Goal: Navigation & Orientation: Find specific page/section

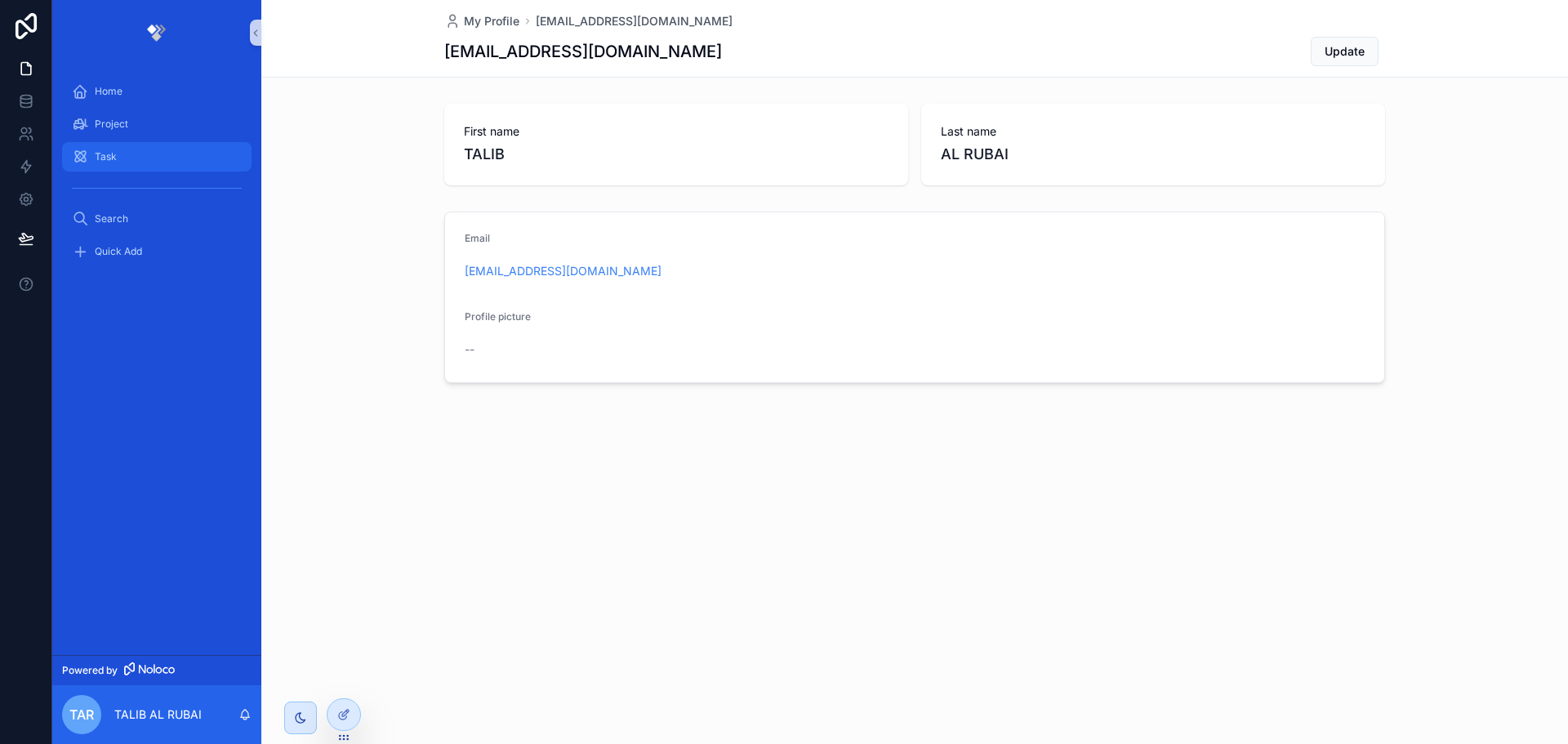
click at [108, 155] on span "Task" at bounding box center [105, 157] width 22 height 13
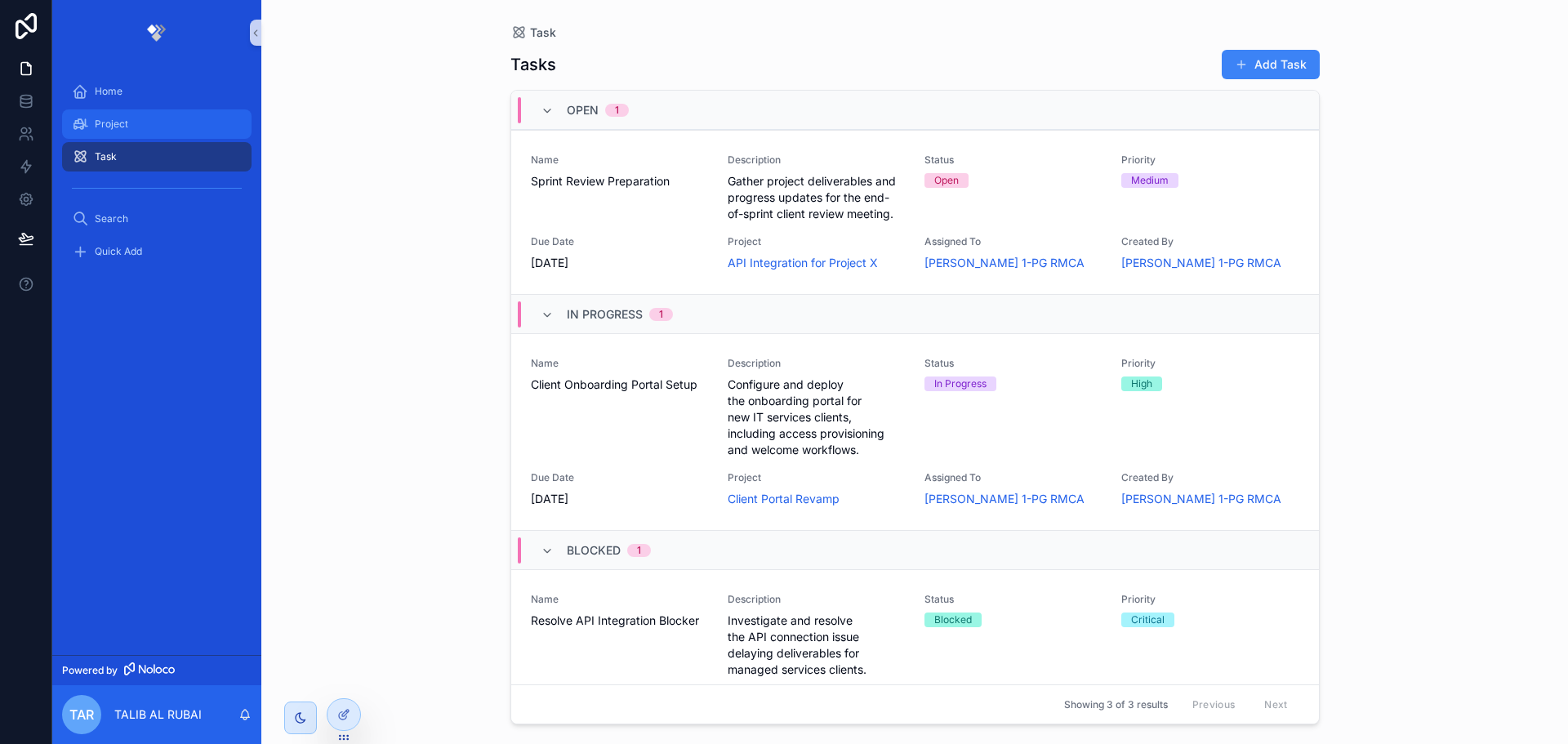
click at [112, 128] on span "Project" at bounding box center [111, 124] width 34 height 13
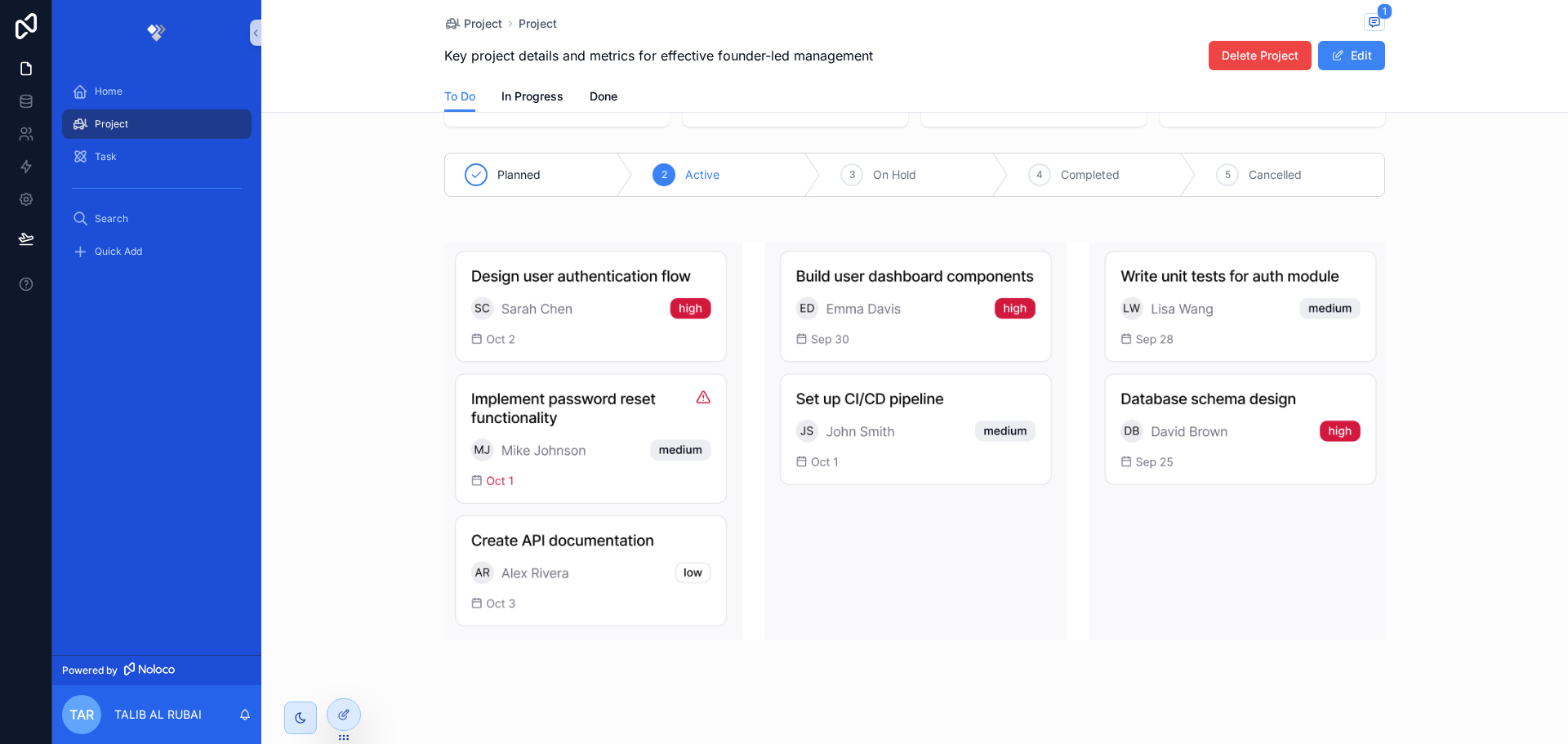
scroll to position [164, 0]
click at [609, 319] on img "scrollable content" at bounding box center [915, 440] width 941 height 397
click at [800, 416] on img "scrollable content" at bounding box center [915, 440] width 941 height 397
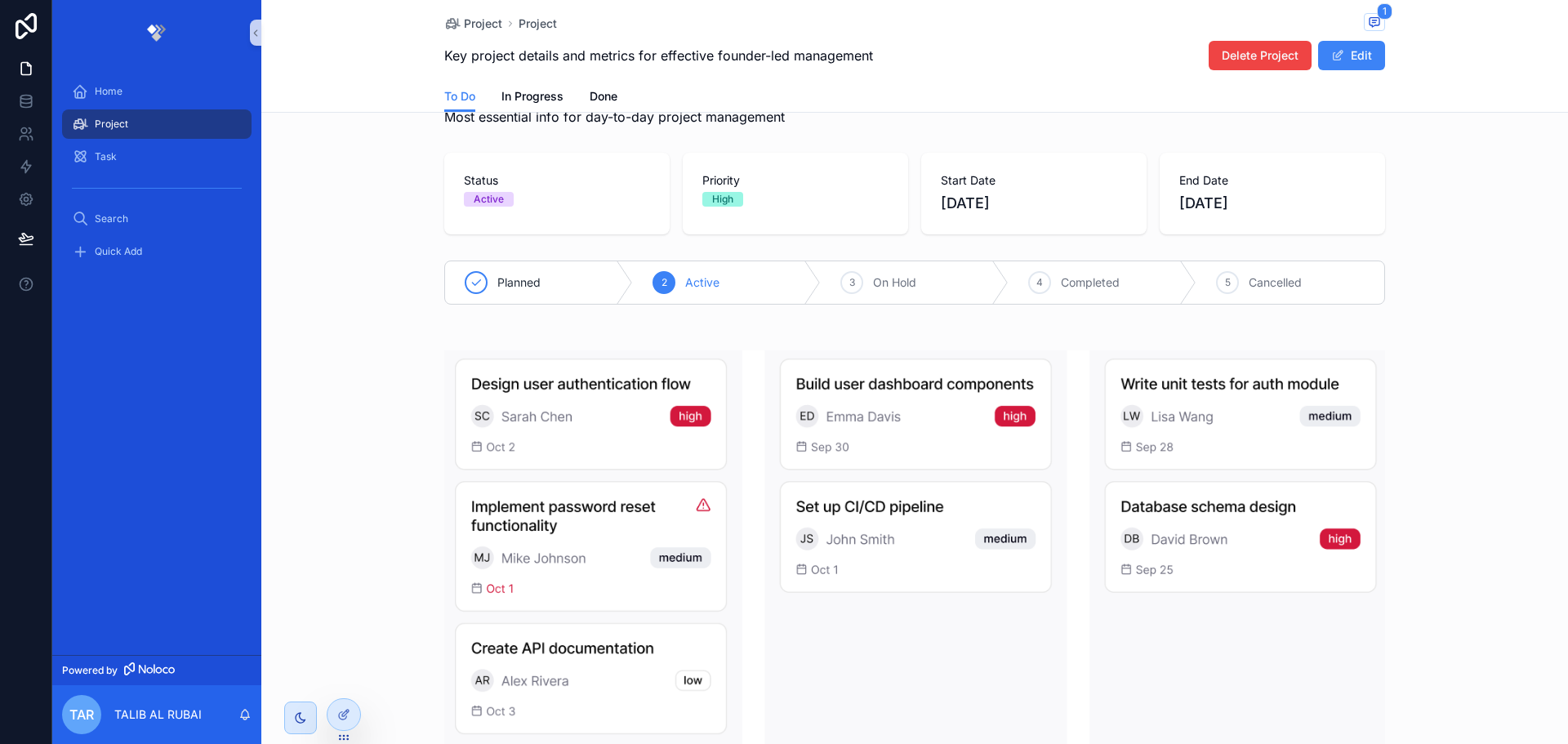
scroll to position [0, 0]
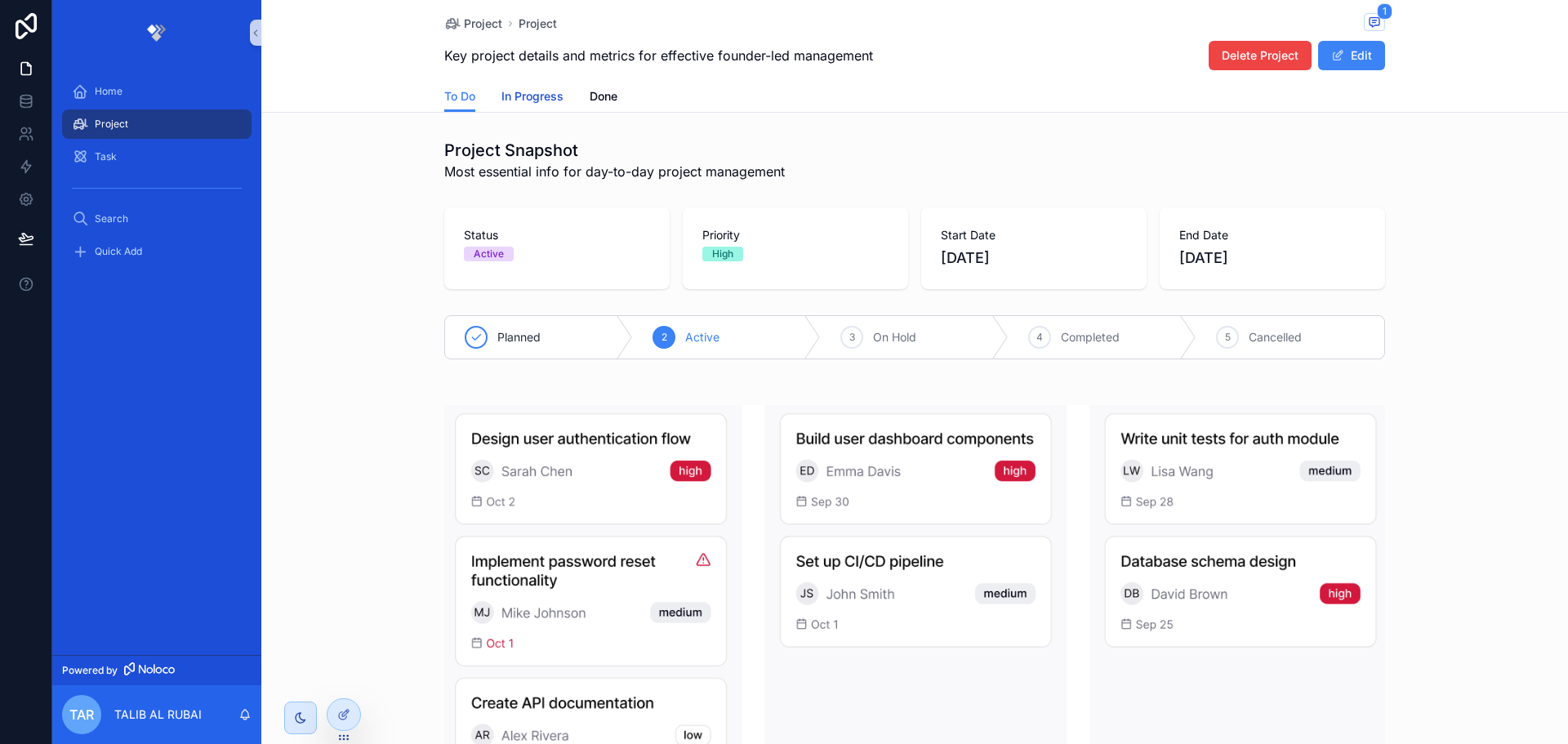
click at [523, 93] on span "In Progress" at bounding box center [533, 96] width 62 height 16
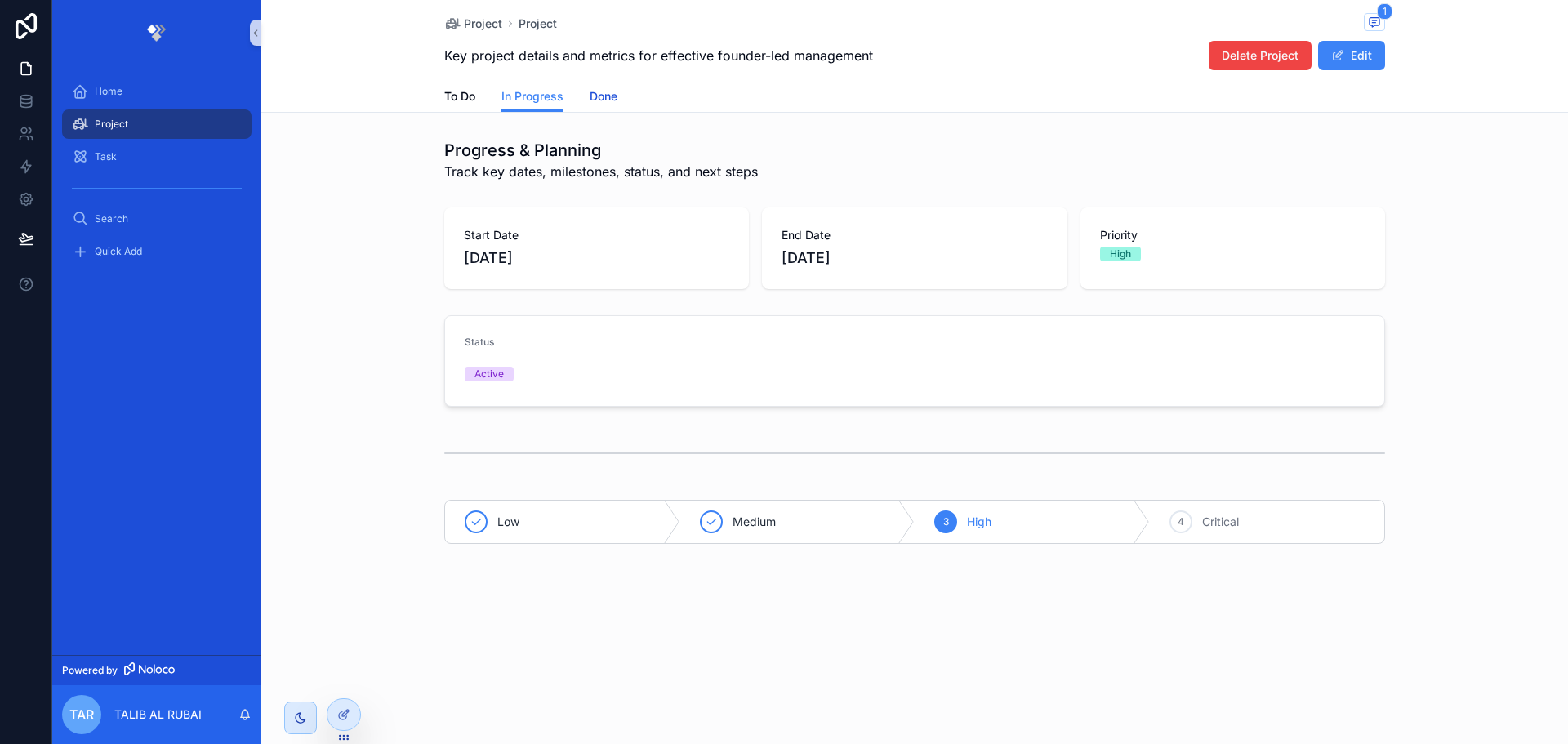
click at [606, 92] on span "Done" at bounding box center [603, 96] width 28 height 16
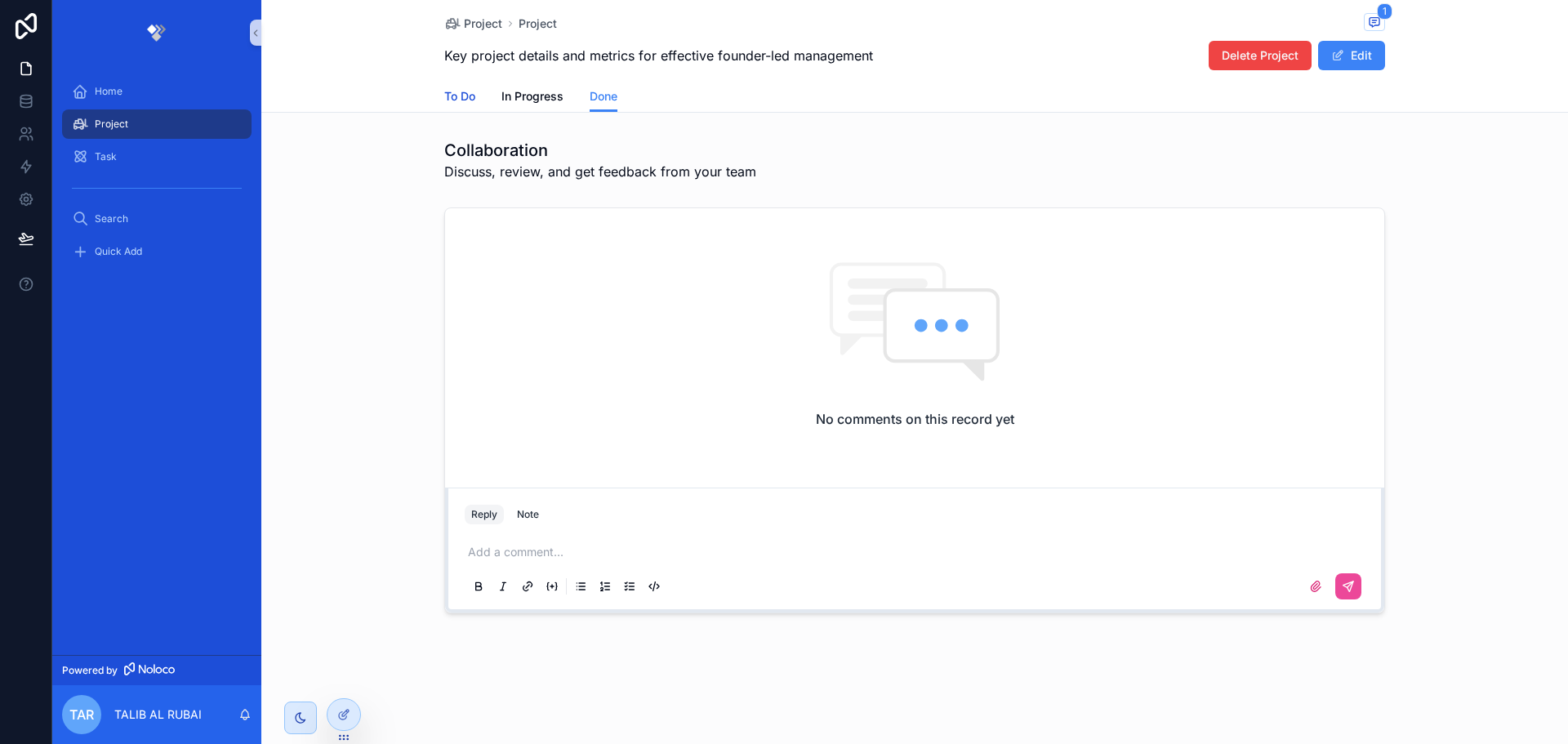
click at [471, 92] on span "To Do" at bounding box center [460, 96] width 31 height 16
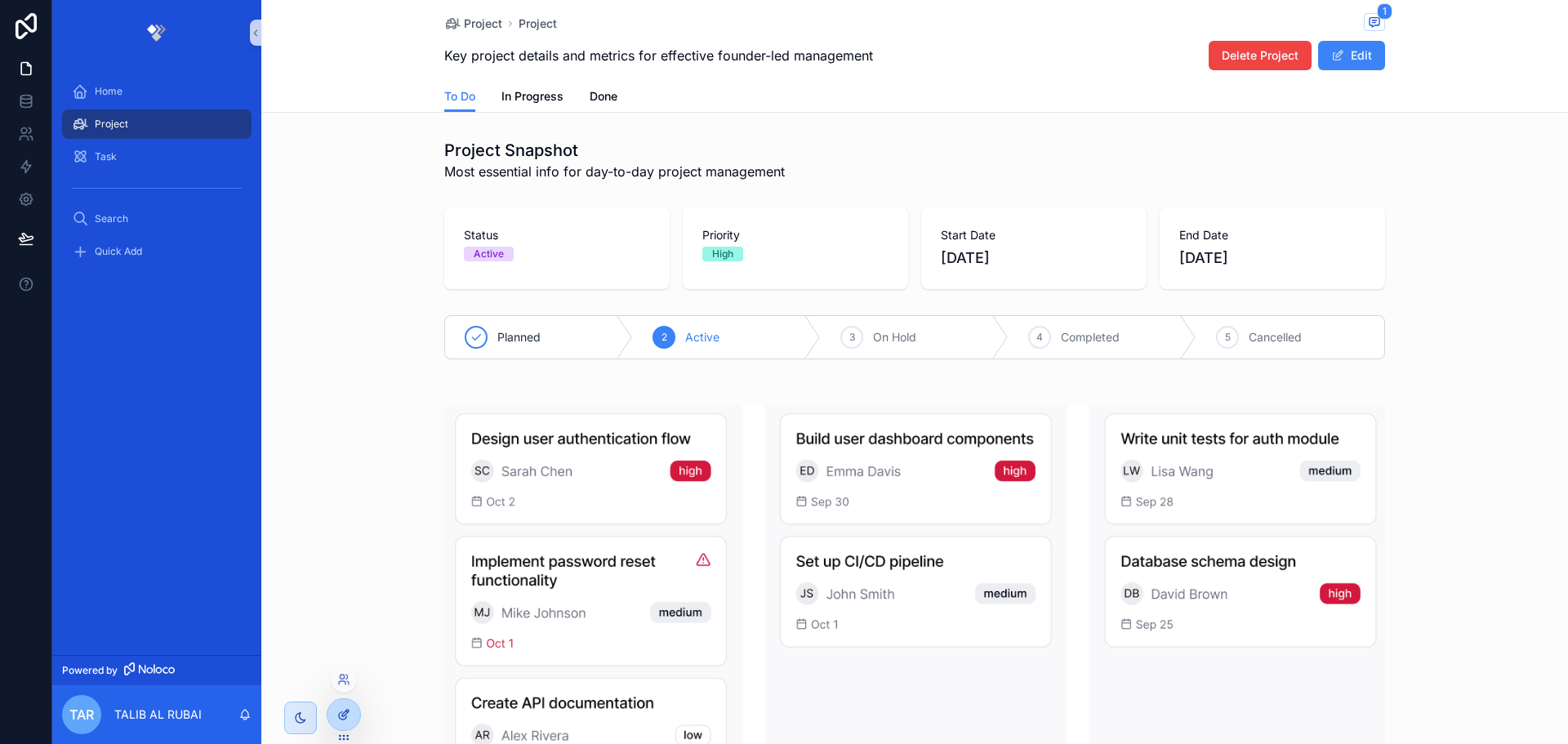
click at [348, 704] on div at bounding box center [344, 715] width 33 height 31
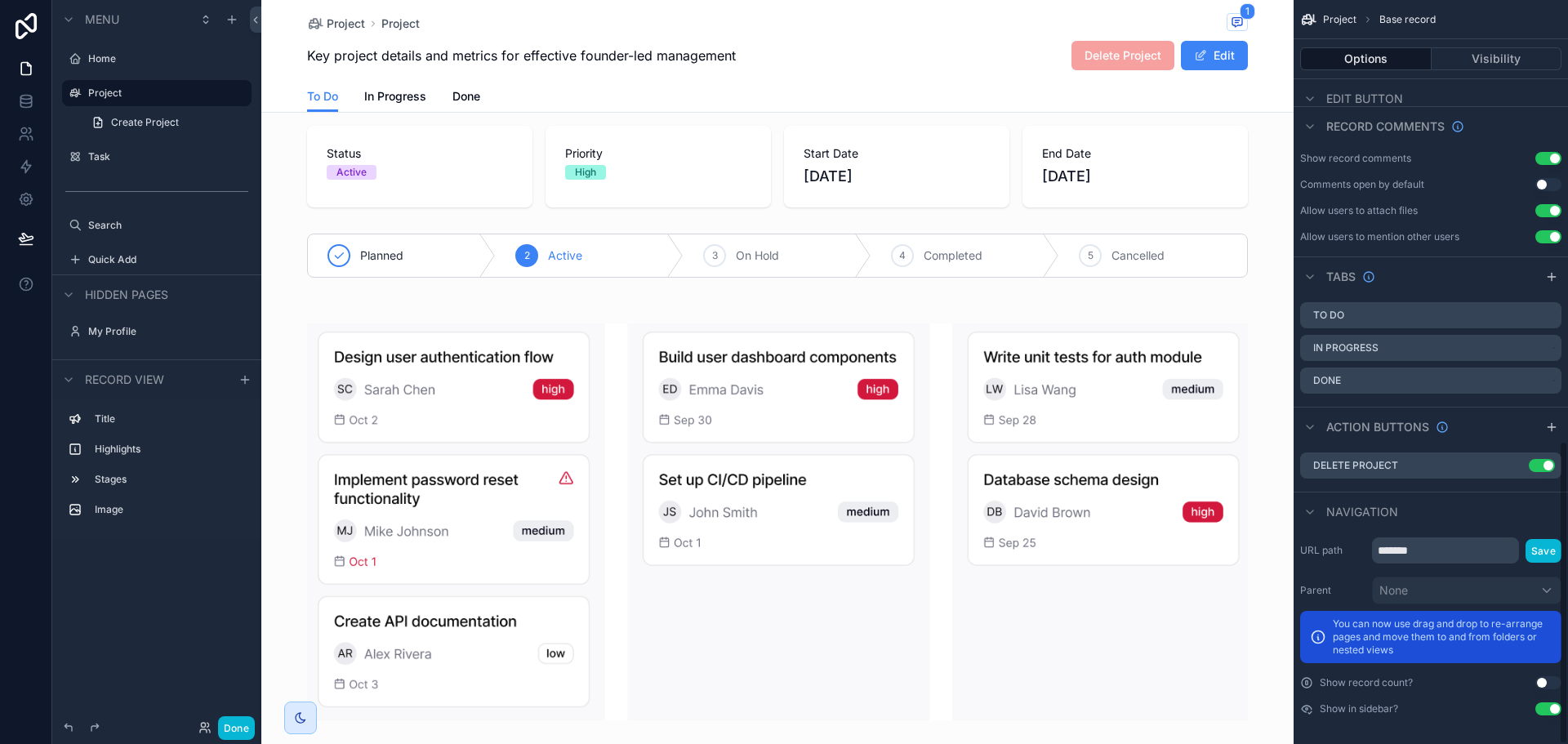
scroll to position [1083, 0]
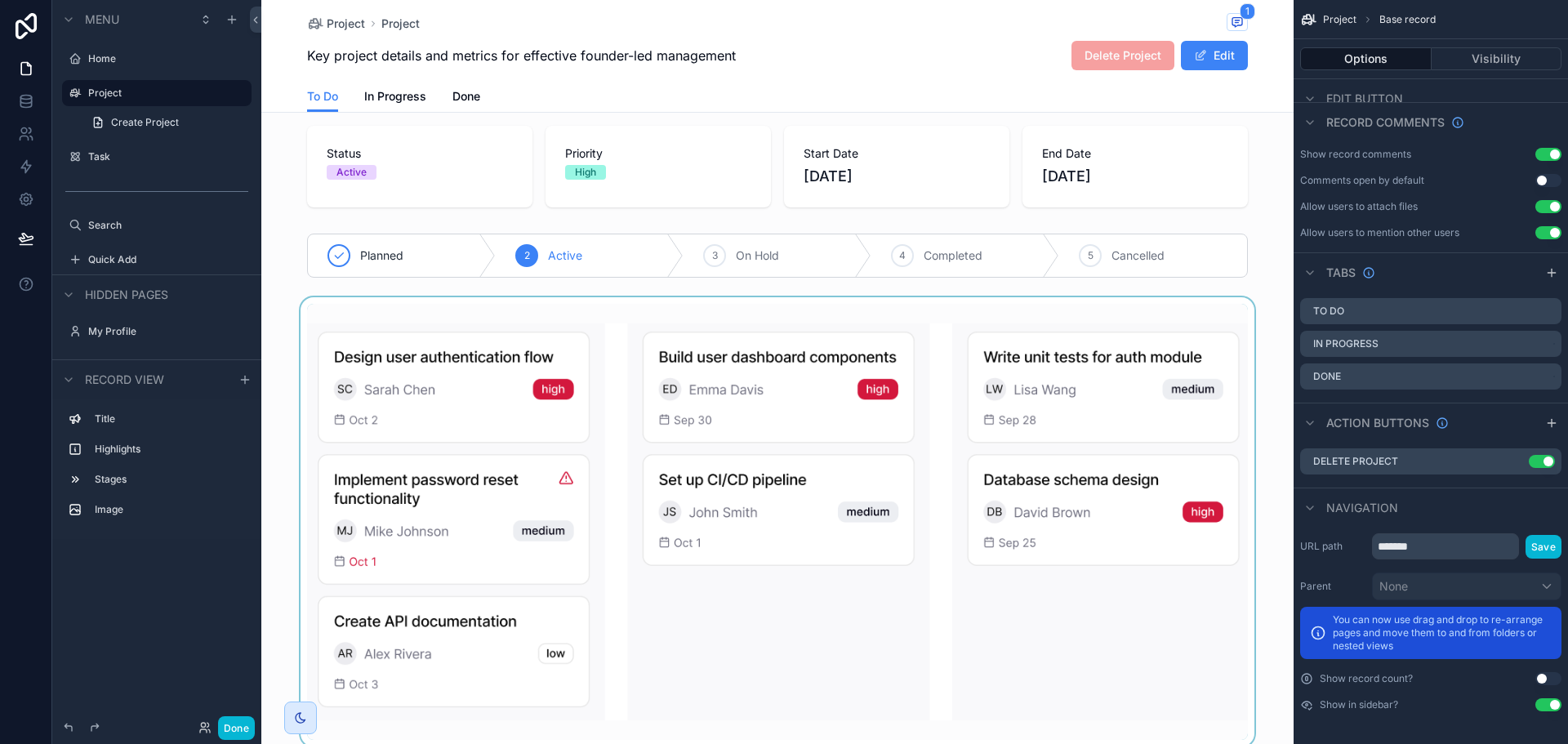
click at [711, 314] on div "scrollable content" at bounding box center [777, 522] width 1032 height 450
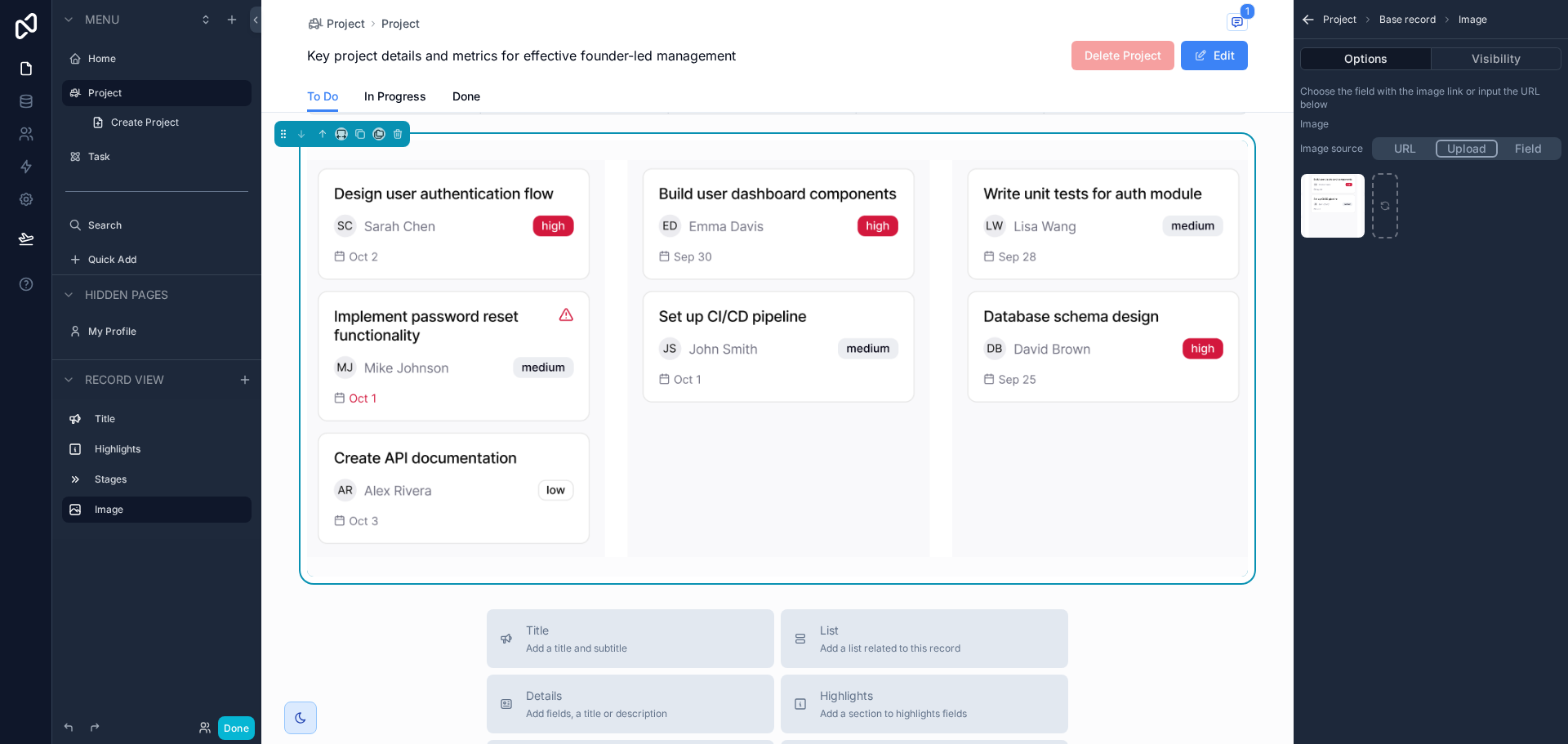
scroll to position [0, 0]
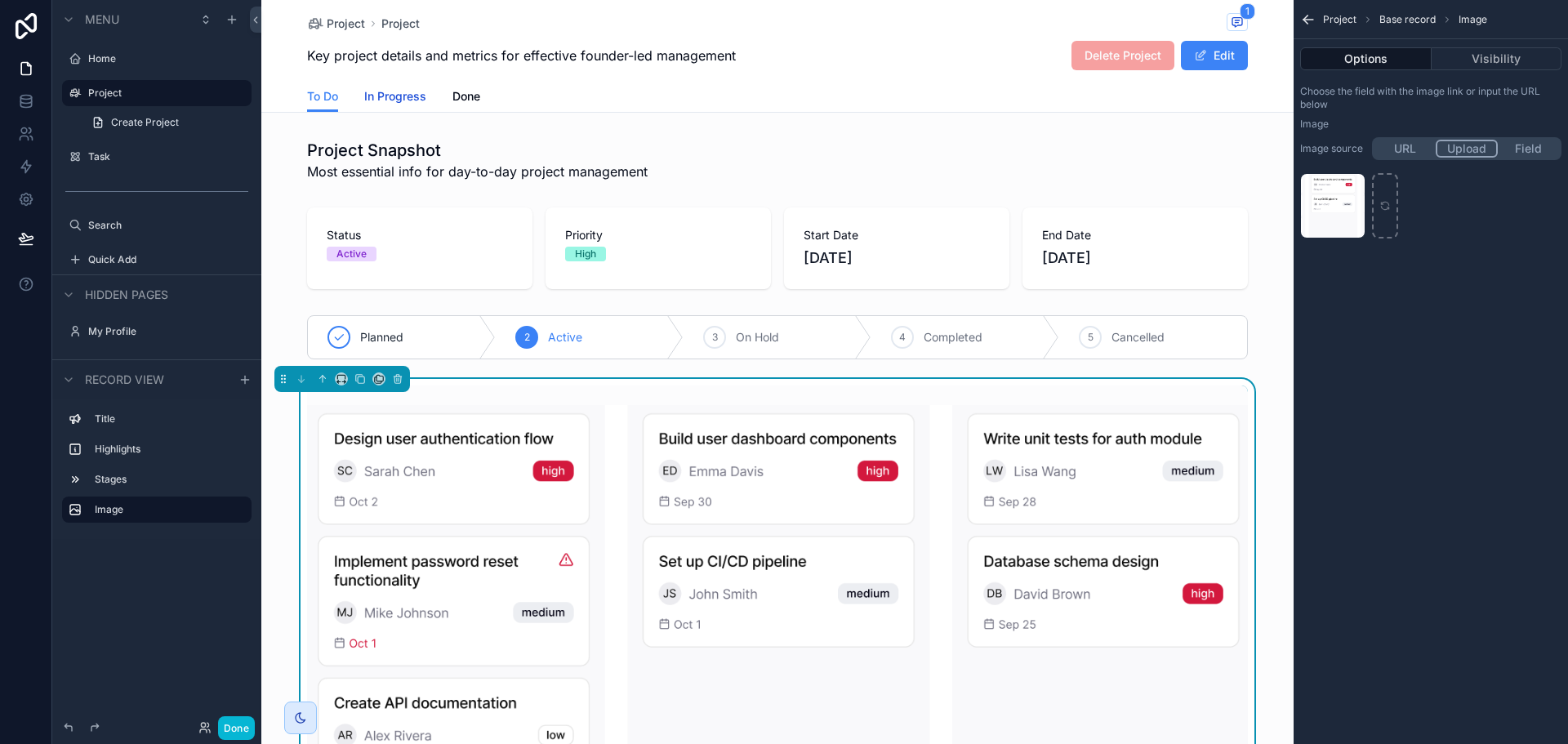
click at [382, 100] on span "In Progress" at bounding box center [395, 96] width 62 height 16
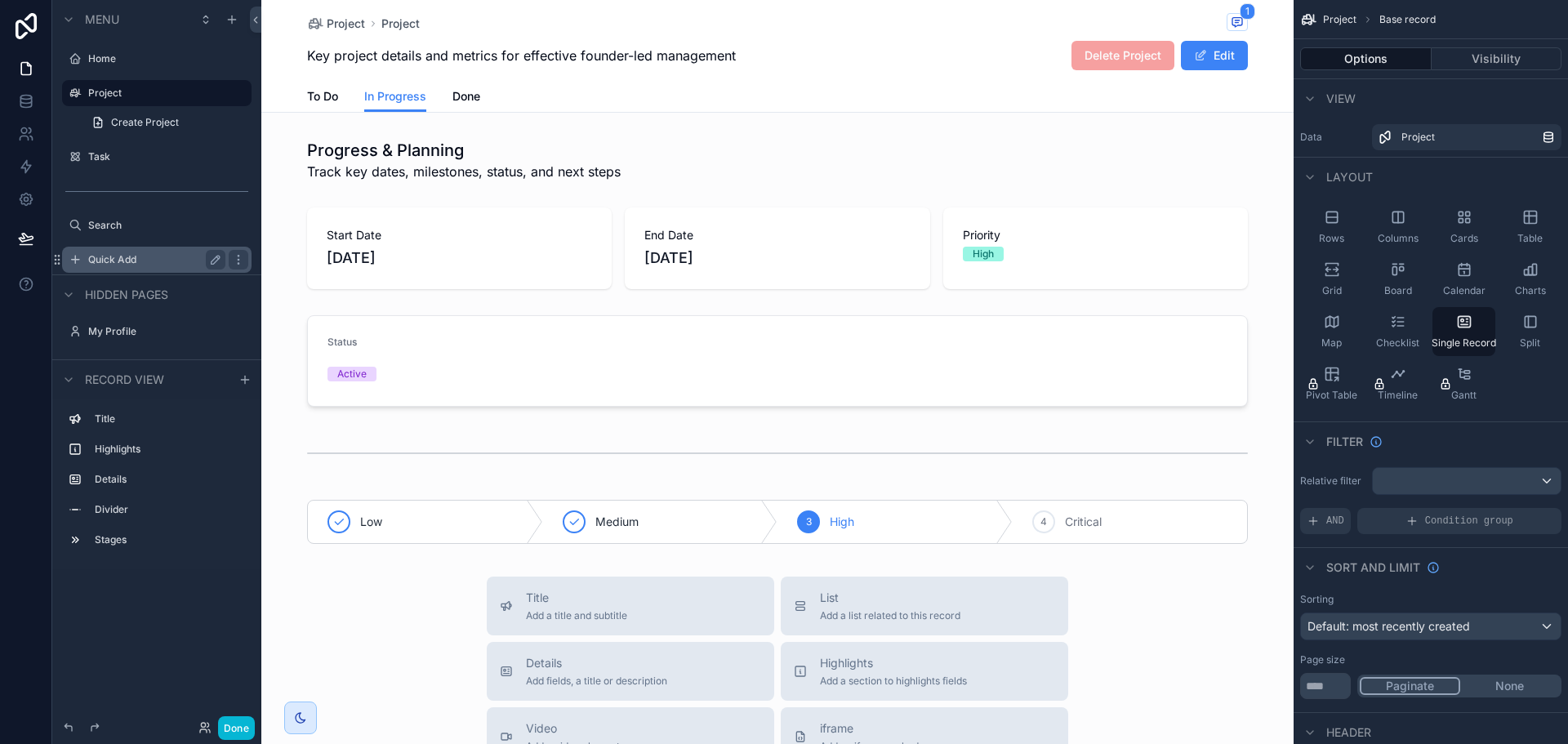
click at [156, 265] on label "Quick Add" at bounding box center [153, 260] width 131 height 13
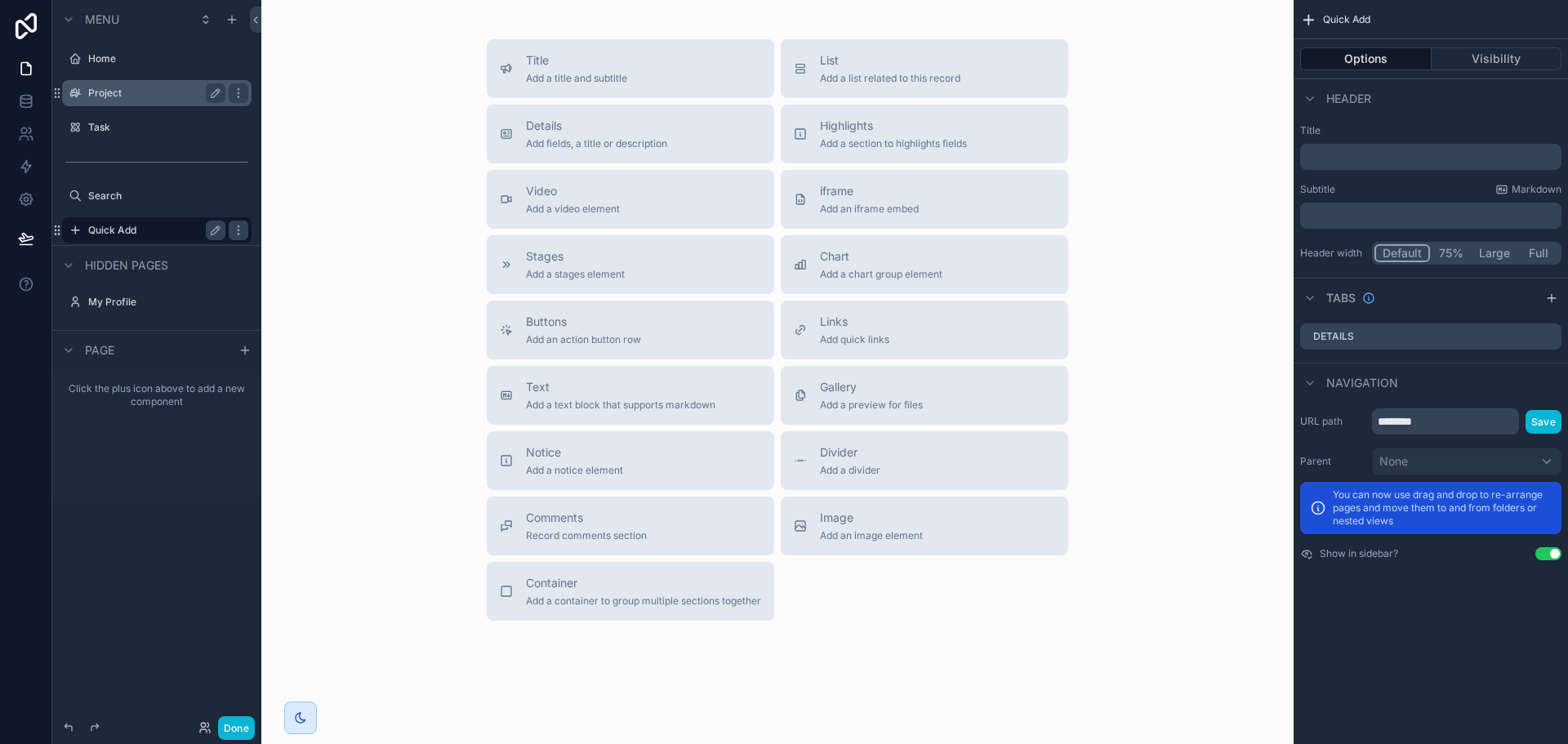
click at [170, 92] on label "Project" at bounding box center [153, 93] width 131 height 13
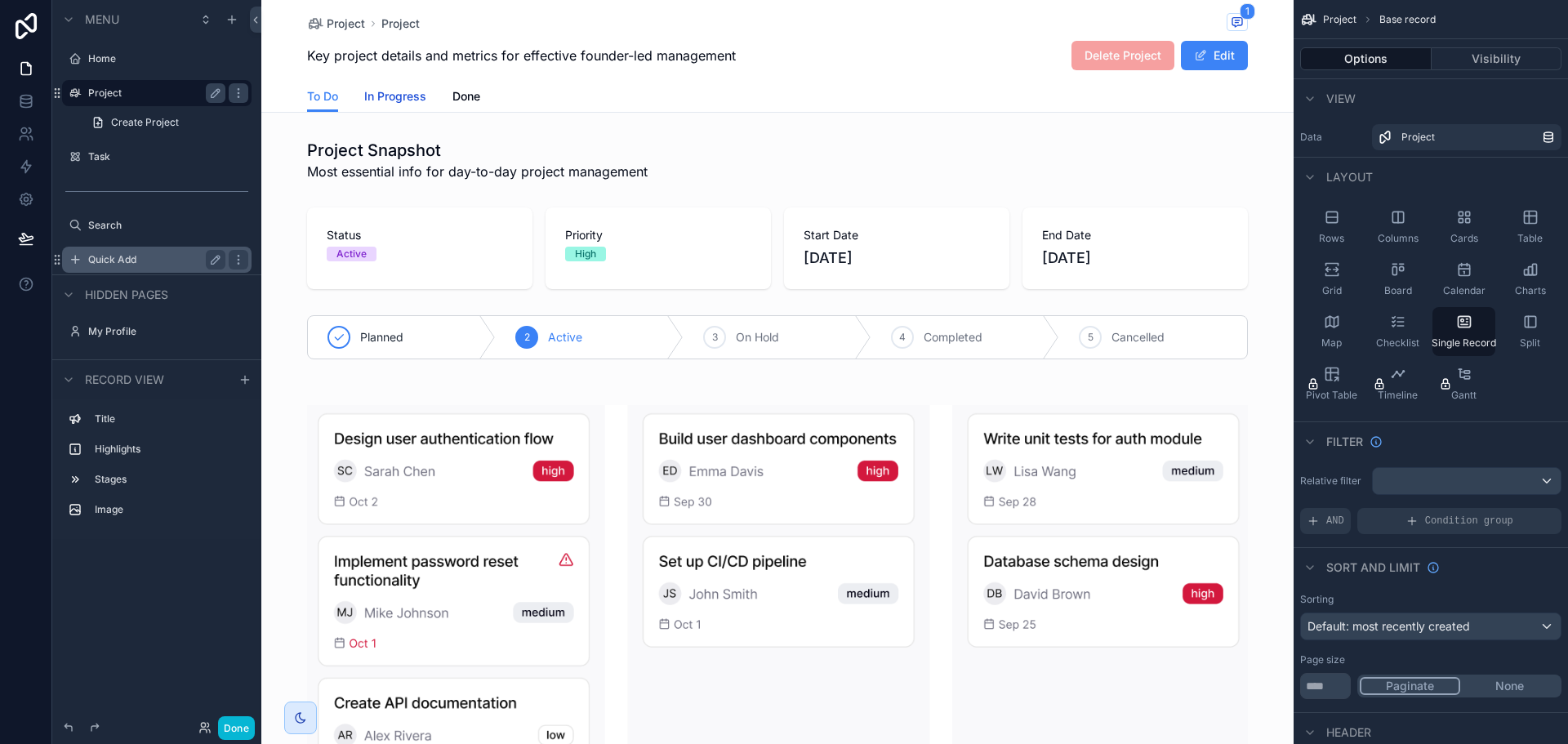
click at [383, 95] on span "In Progress" at bounding box center [395, 96] width 62 height 16
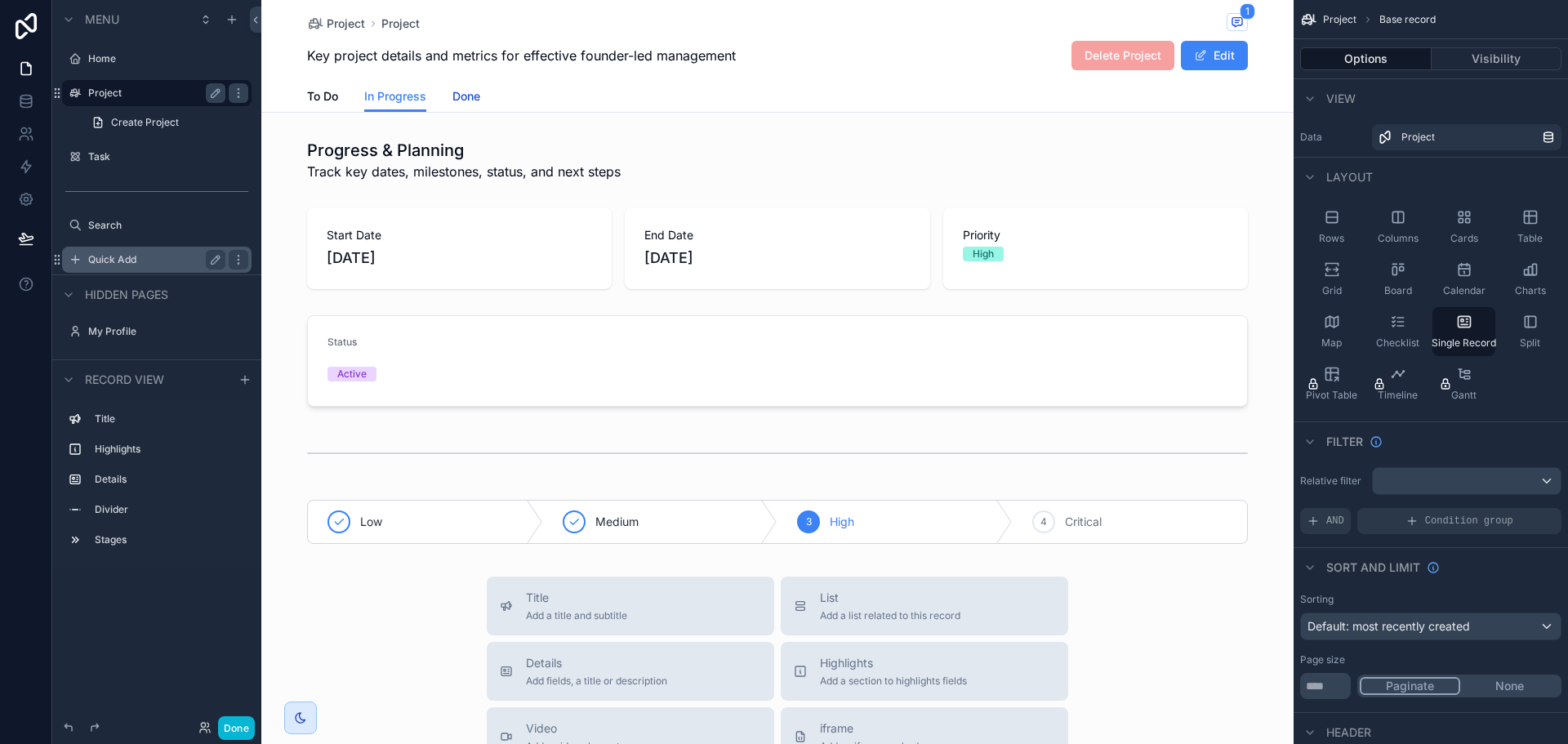
click at [457, 92] on span "Done" at bounding box center [467, 96] width 28 height 16
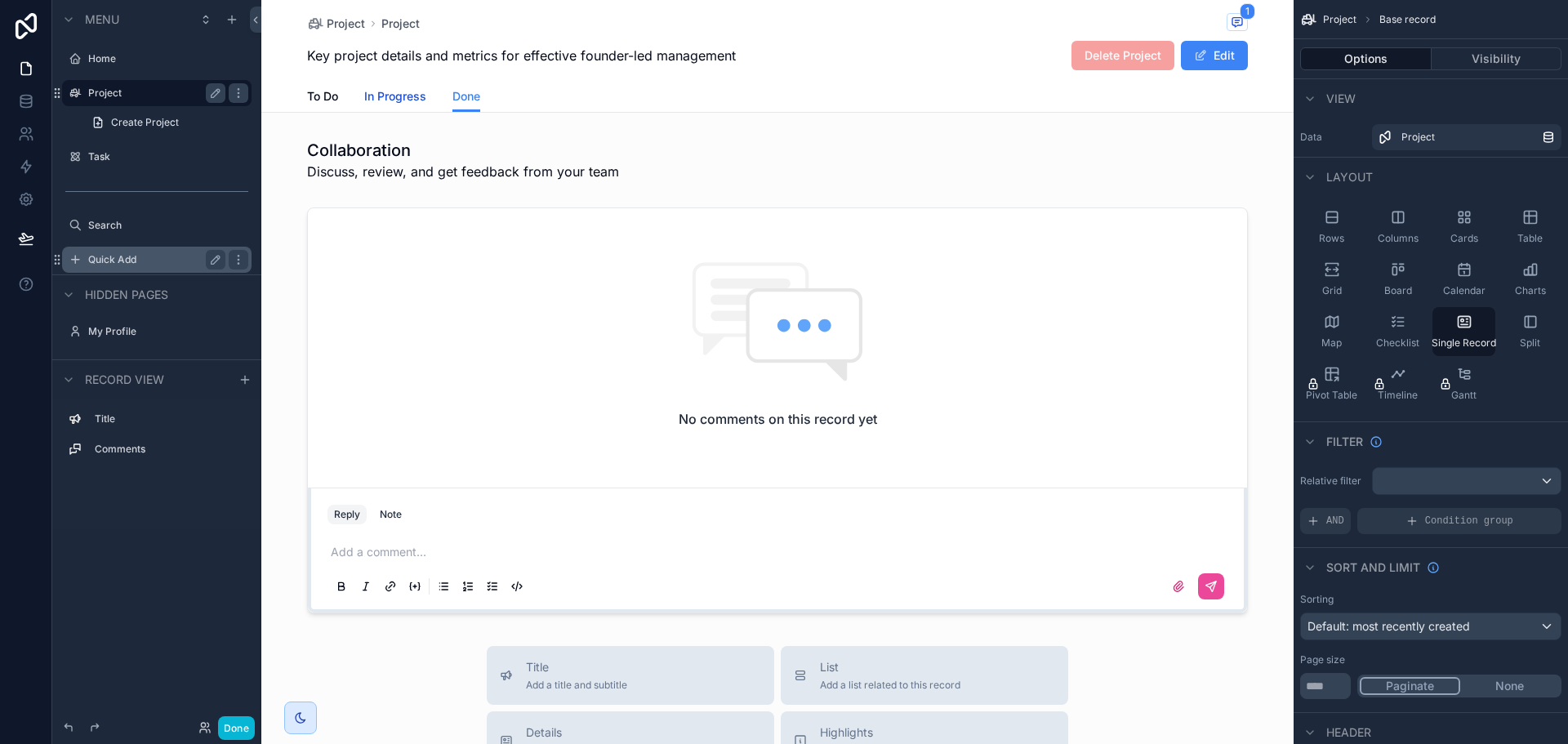
click at [399, 97] on span "In Progress" at bounding box center [395, 96] width 62 height 16
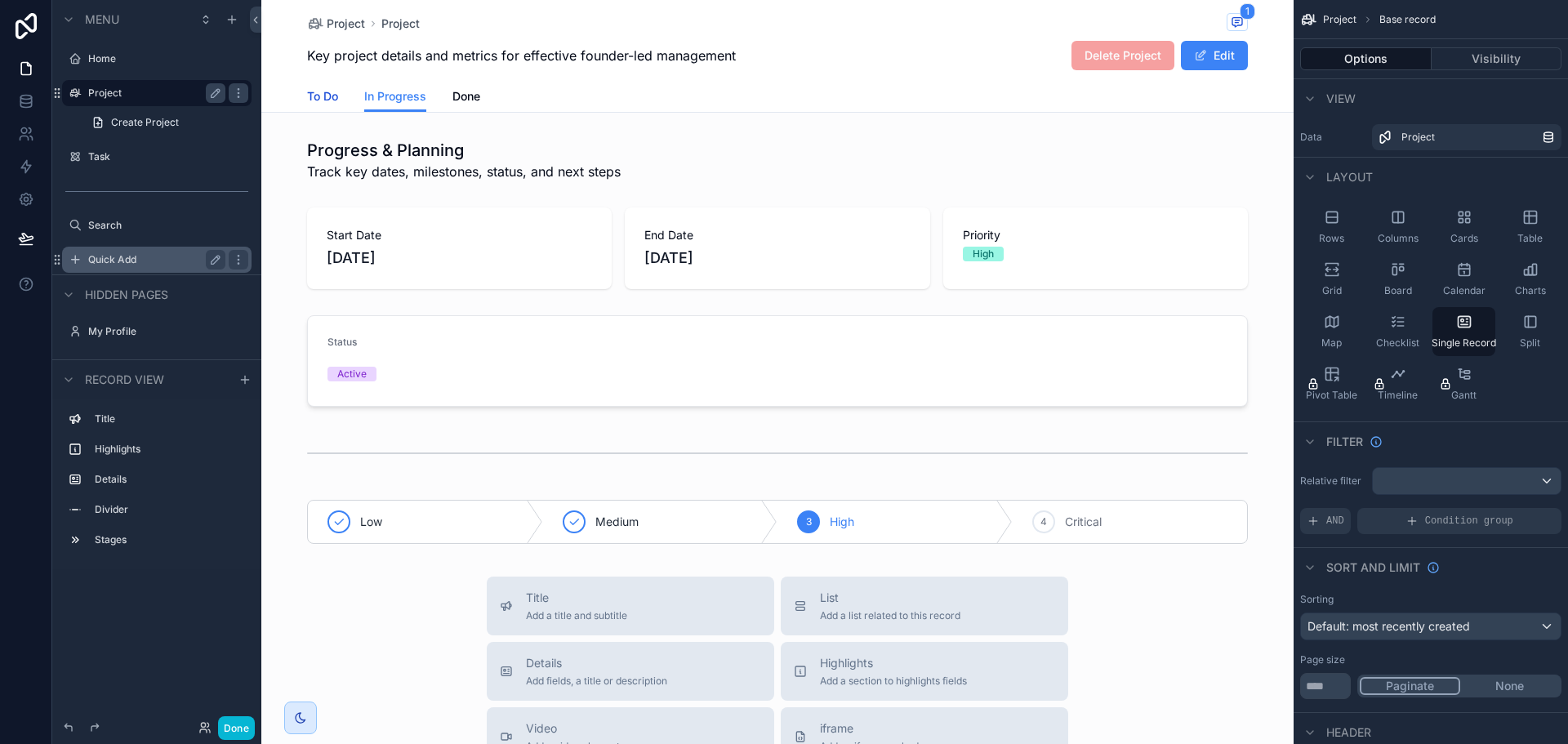
click at [311, 95] on span "To Do" at bounding box center [323, 96] width 31 height 16
